Goal: Information Seeking & Learning: Learn about a topic

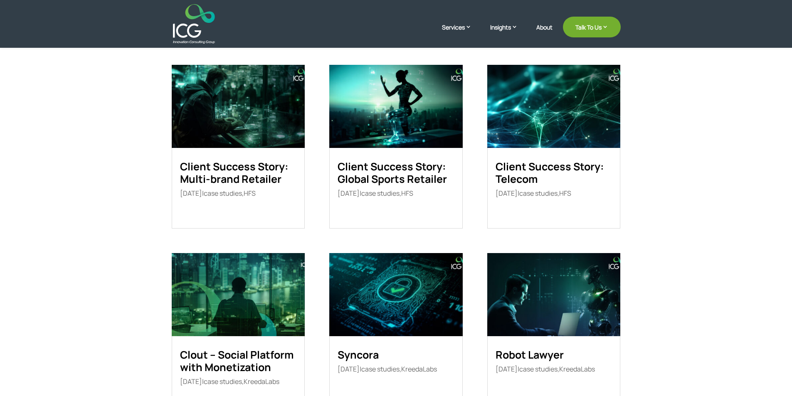
scroll to position [208, 0]
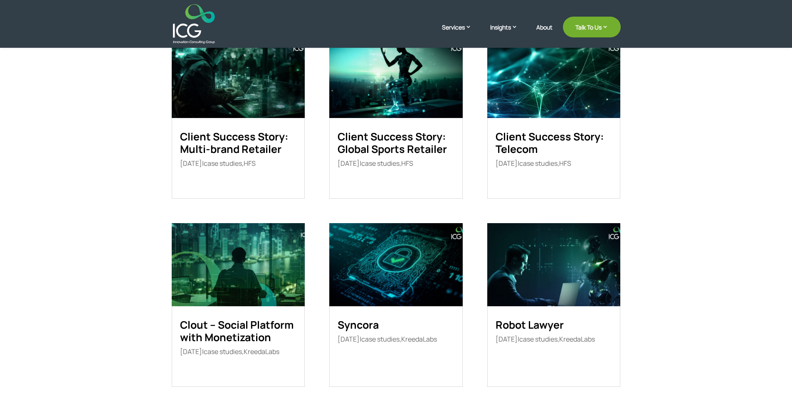
click at [256, 78] on img at bounding box center [238, 76] width 133 height 83
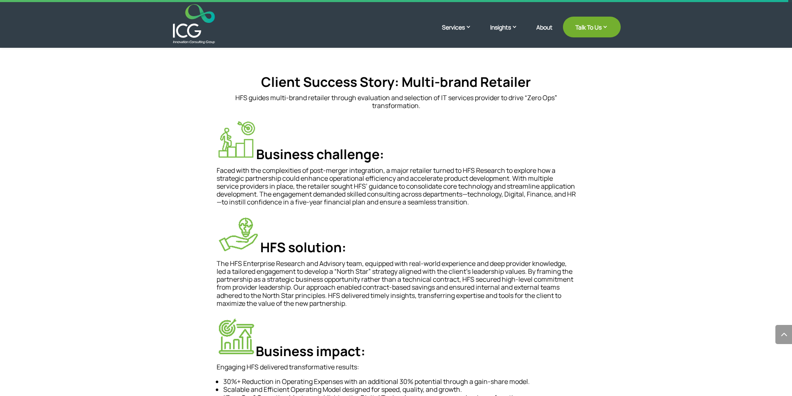
scroll to position [524, 0]
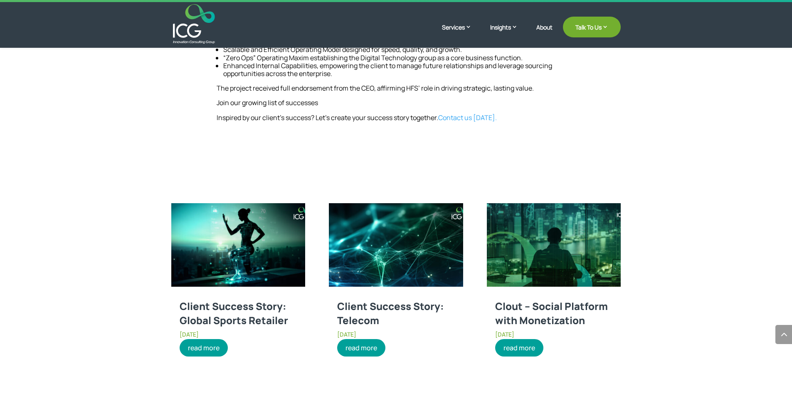
click at [273, 243] on img at bounding box center [238, 245] width 134 height 84
click at [388, 249] on img at bounding box center [396, 245] width 134 height 84
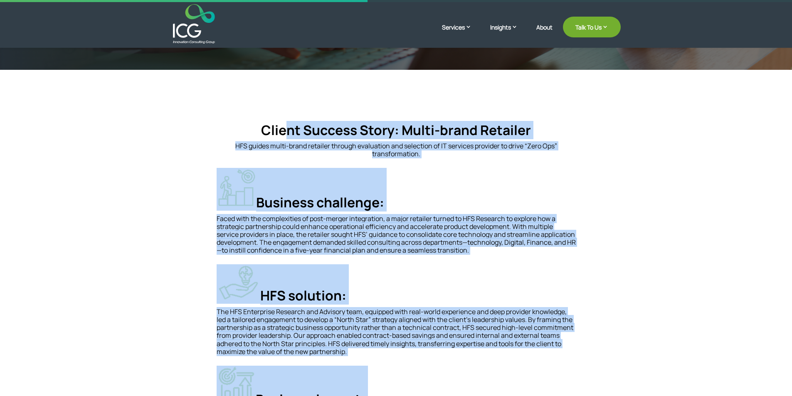
scroll to position [108, 0]
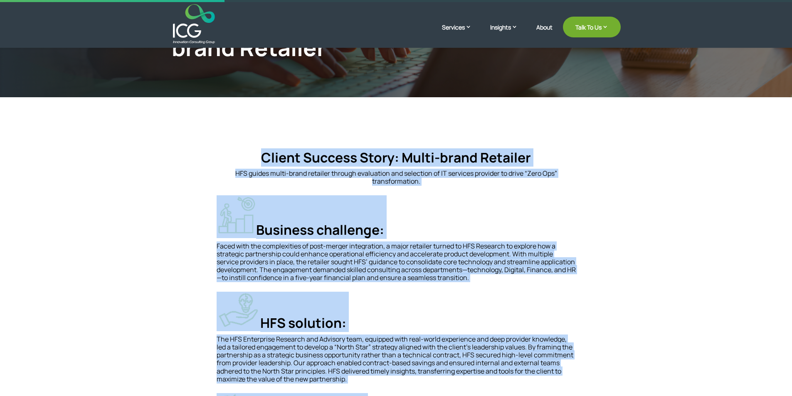
drag, startPoint x: 530, startPoint y: 259, endPoint x: 255, endPoint y: 158, distance: 292.8
click at [255, 158] on div "Client Success Story: Multi-brand Retailer HFS guides multi-brand retailer thro…" at bounding box center [396, 344] width 359 height 388
copy div "Client Success Story: Multi-brand Retailer HFS guides multi-brand retailer thro…"
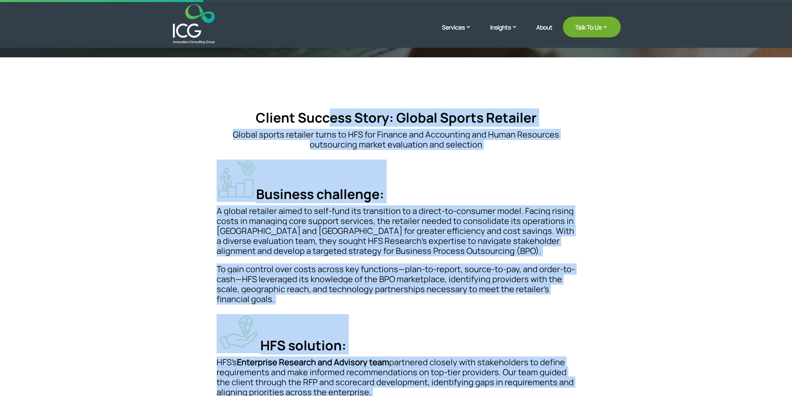
scroll to position [138, 0]
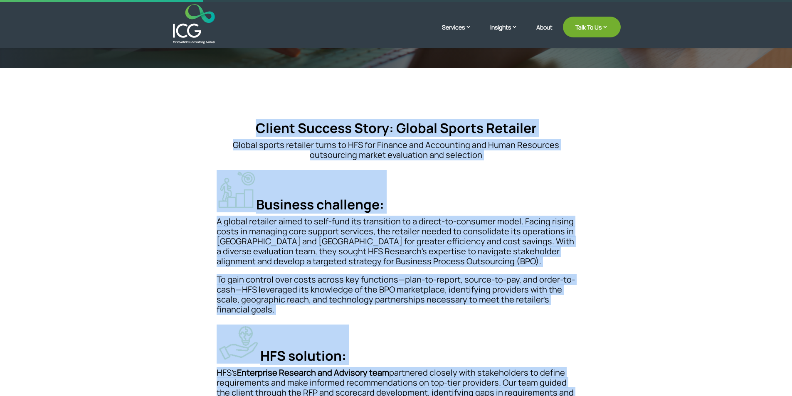
drag, startPoint x: 578, startPoint y: 316, endPoint x: 260, endPoint y: 121, distance: 373.6
click at [260, 121] on div "Client Success Story: Global Sports Retailer Global sports retailer turns to HF…" at bounding box center [396, 392] width 449 height 612
copy div "Client Success Story: Global Sports Retailer Global sports retailer turns to HF…"
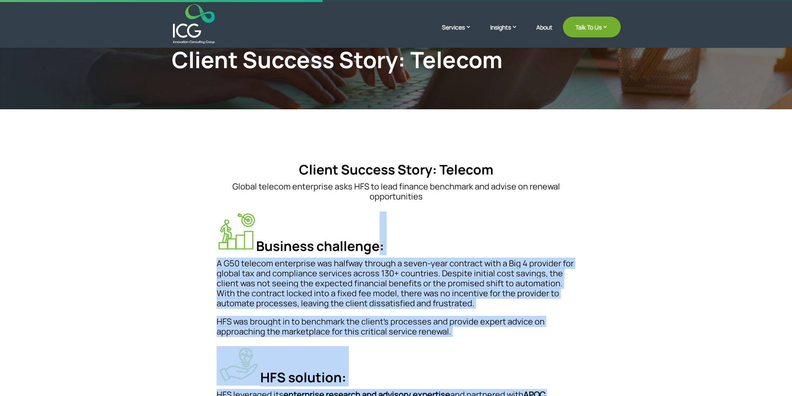
scroll to position [69, 0]
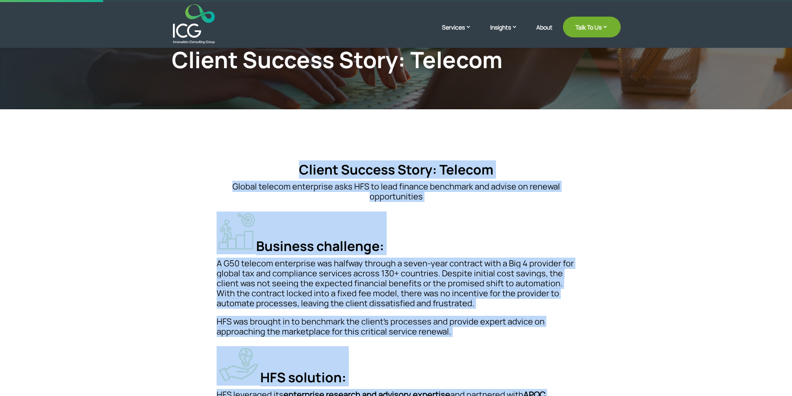
drag, startPoint x: 574, startPoint y: 239, endPoint x: 299, endPoint y: 175, distance: 282.2
copy div "Client Success Story: Telecom Global telecom enterprise asks HFS to lead financ…"
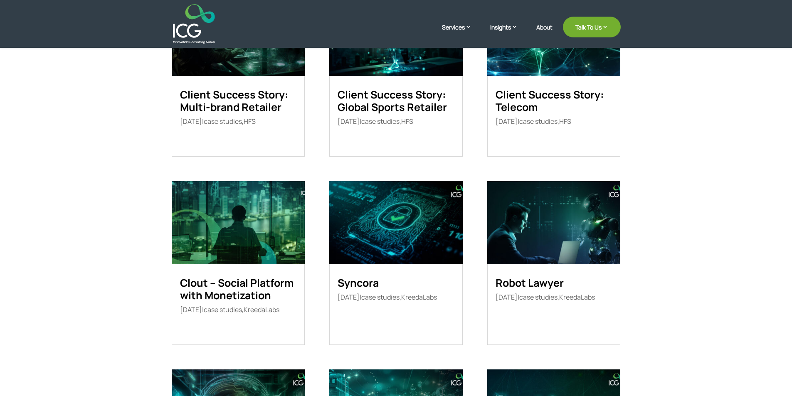
scroll to position [277, 0]
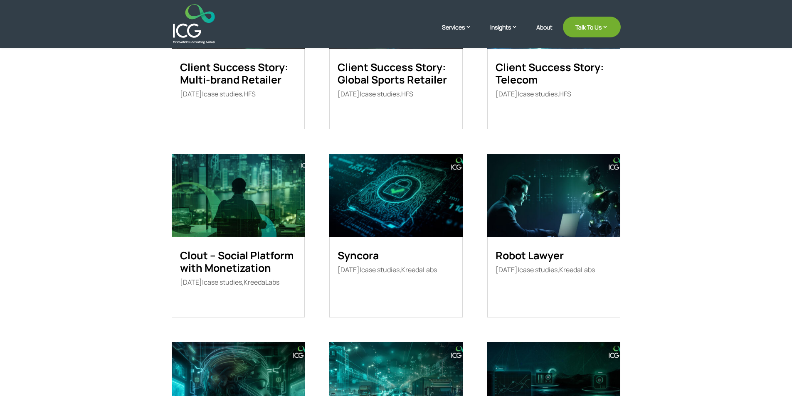
click at [247, 189] on img at bounding box center [238, 195] width 133 height 83
click at [374, 192] on img at bounding box center [395, 195] width 133 height 83
click at [533, 196] on img at bounding box center [553, 195] width 133 height 83
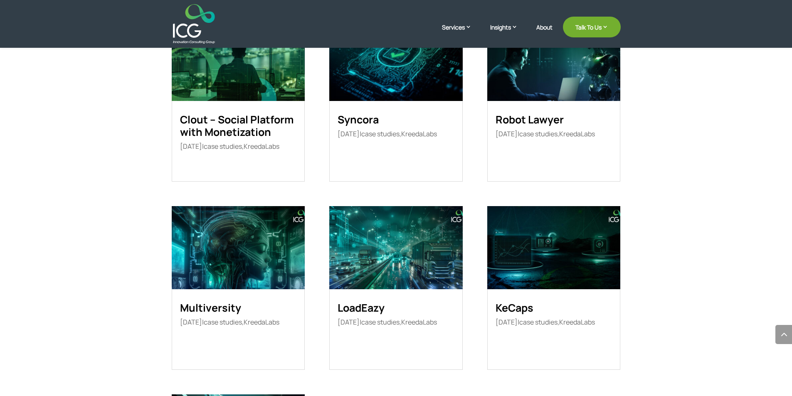
scroll to position [416, 0]
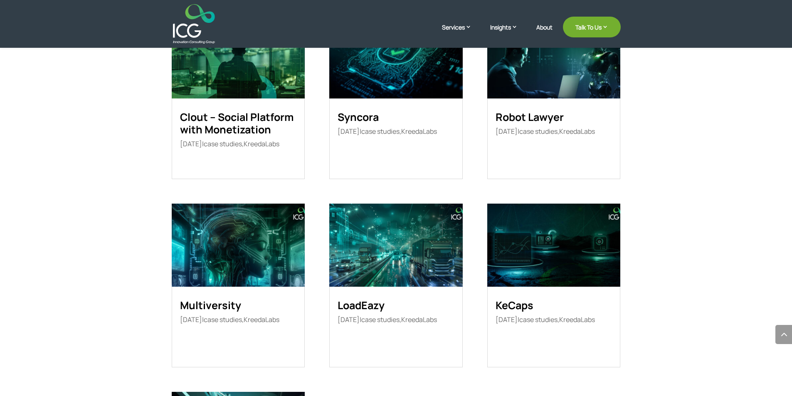
click at [236, 230] on img at bounding box center [238, 245] width 133 height 83
click at [388, 233] on img at bounding box center [395, 245] width 133 height 83
click at [513, 230] on img at bounding box center [553, 245] width 133 height 83
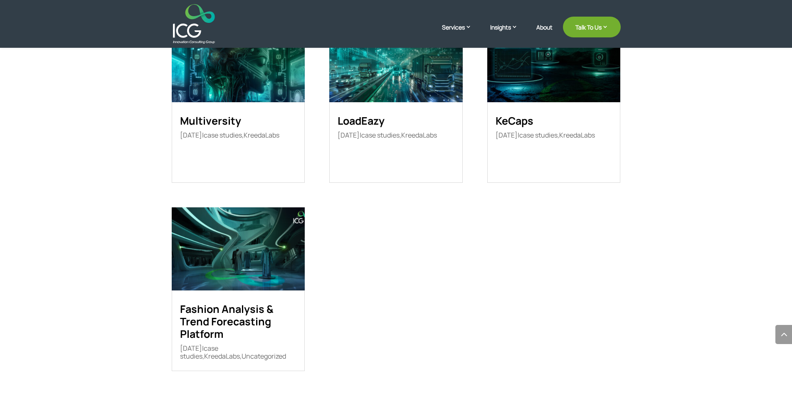
scroll to position [624, 0]
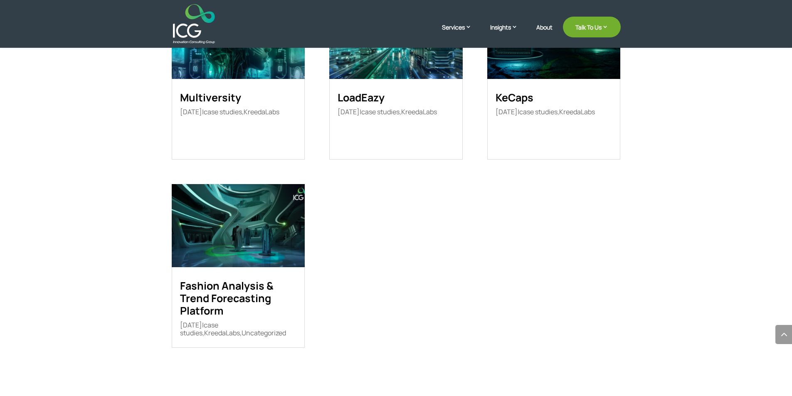
click at [260, 230] on img at bounding box center [238, 225] width 133 height 83
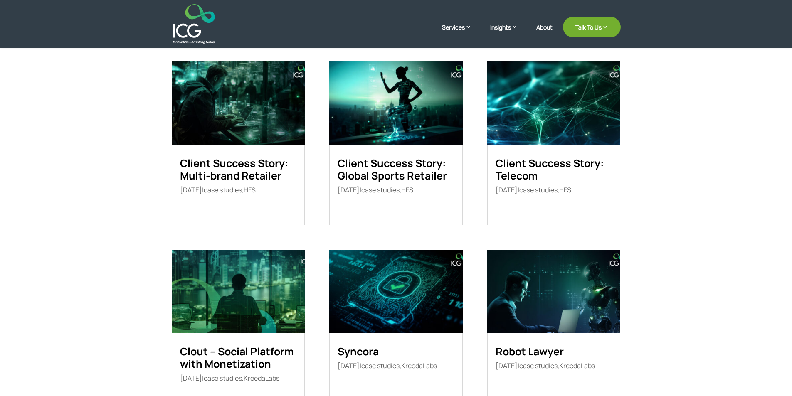
scroll to position [208, 0]
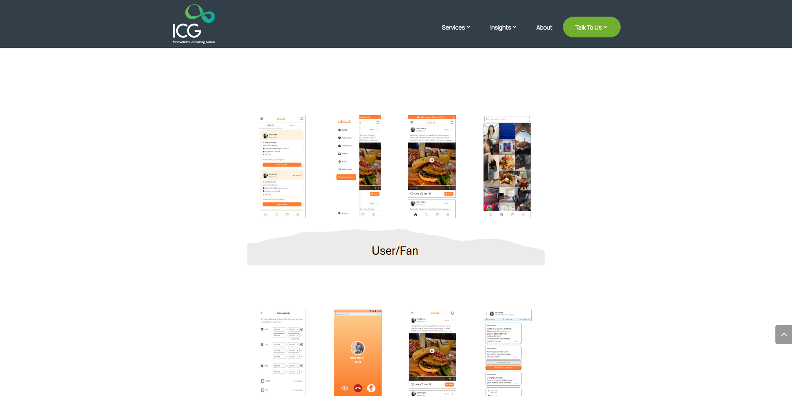
scroll to position [2845, 0]
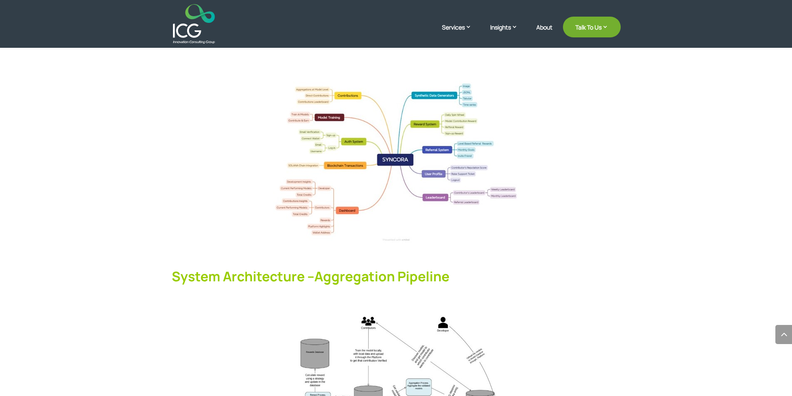
scroll to position [1317, 0]
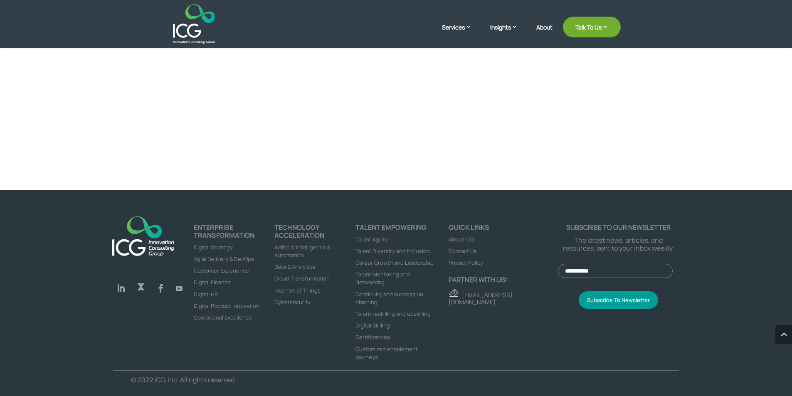
scroll to position [1790, 0]
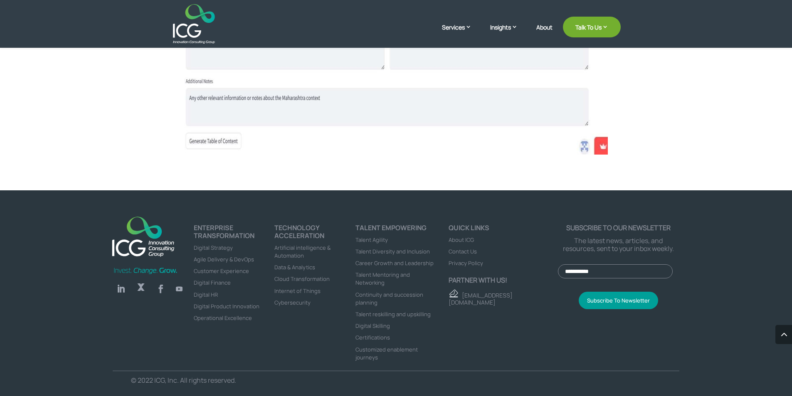
scroll to position [1208, 0]
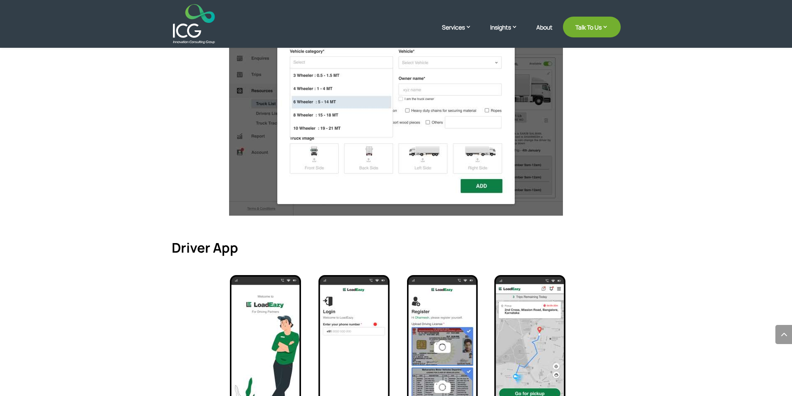
scroll to position [3326, 0]
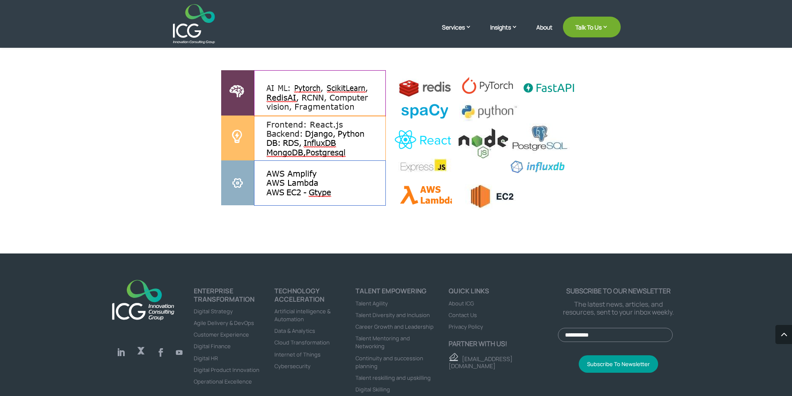
scroll to position [1940, 0]
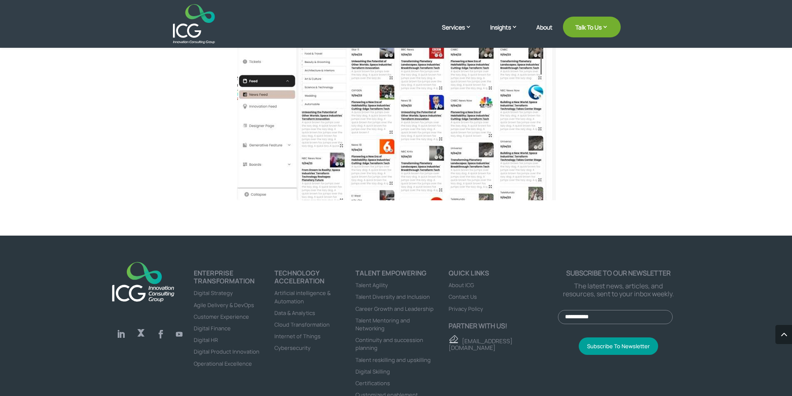
scroll to position [2148, 0]
